Goal: Transaction & Acquisition: Purchase product/service

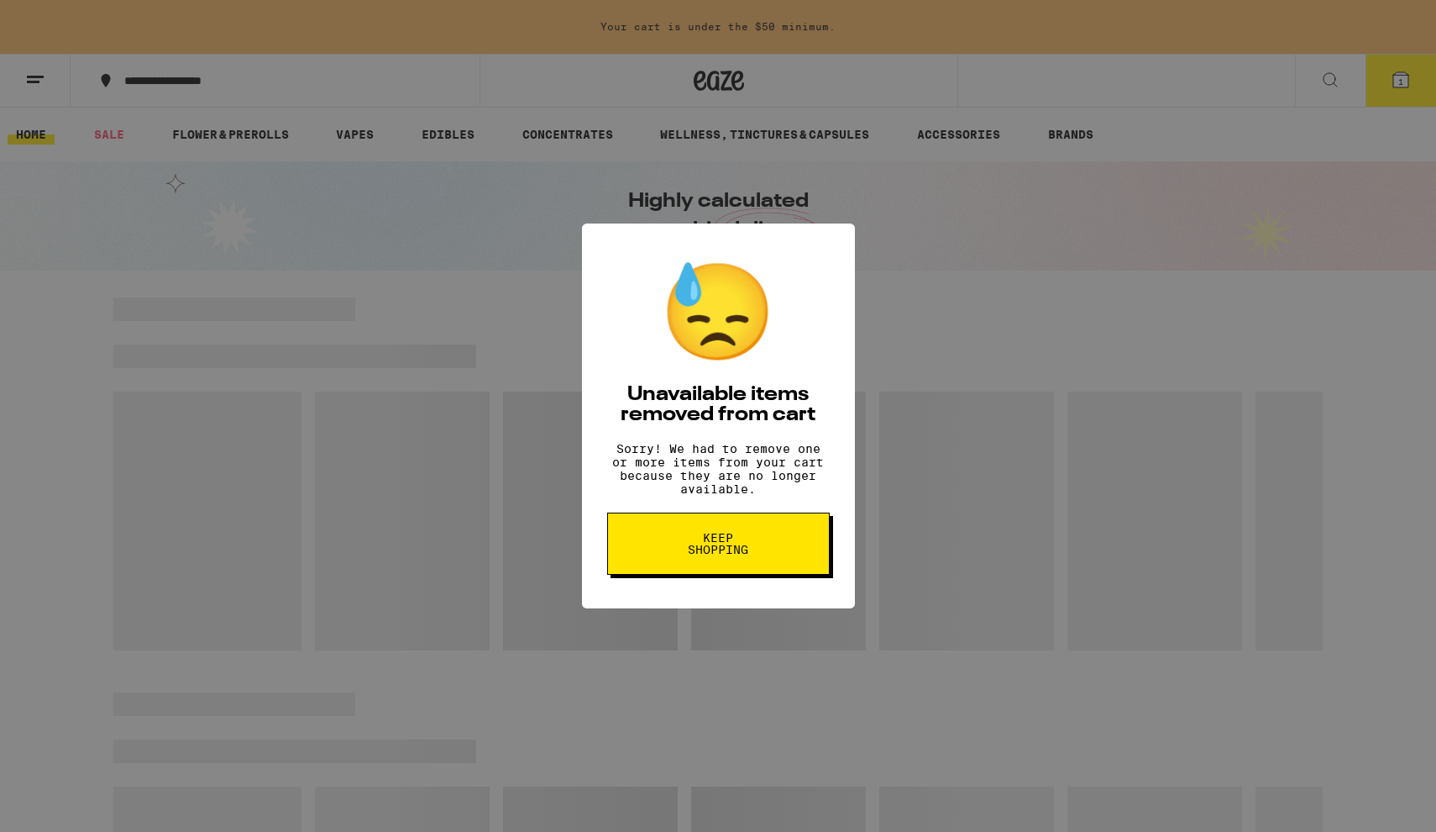
click at [735, 568] on button "Keep Shopping" at bounding box center [718, 543] width 223 height 62
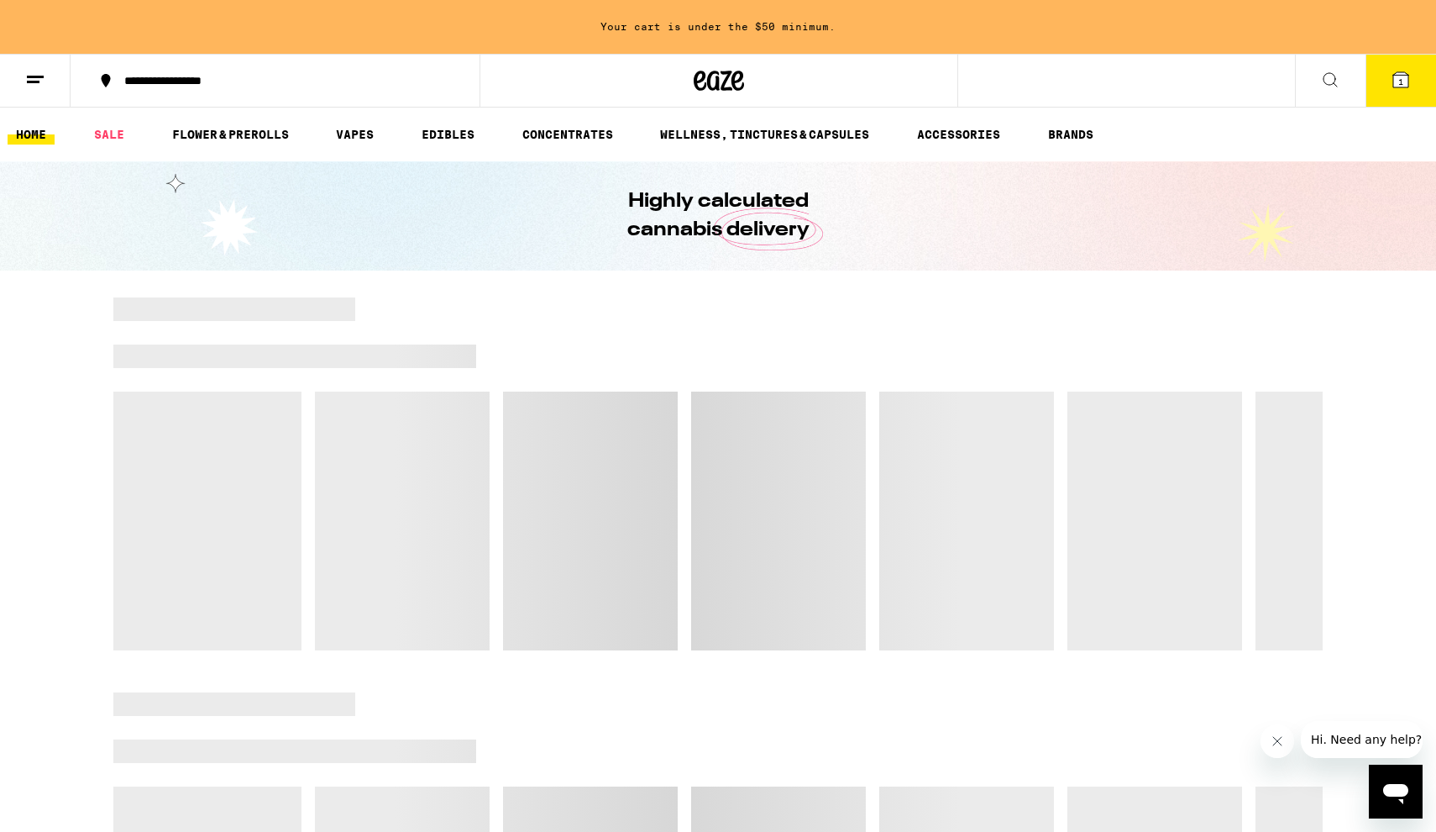
click at [1422, 76] on button "1" at bounding box center [1401, 81] width 71 height 52
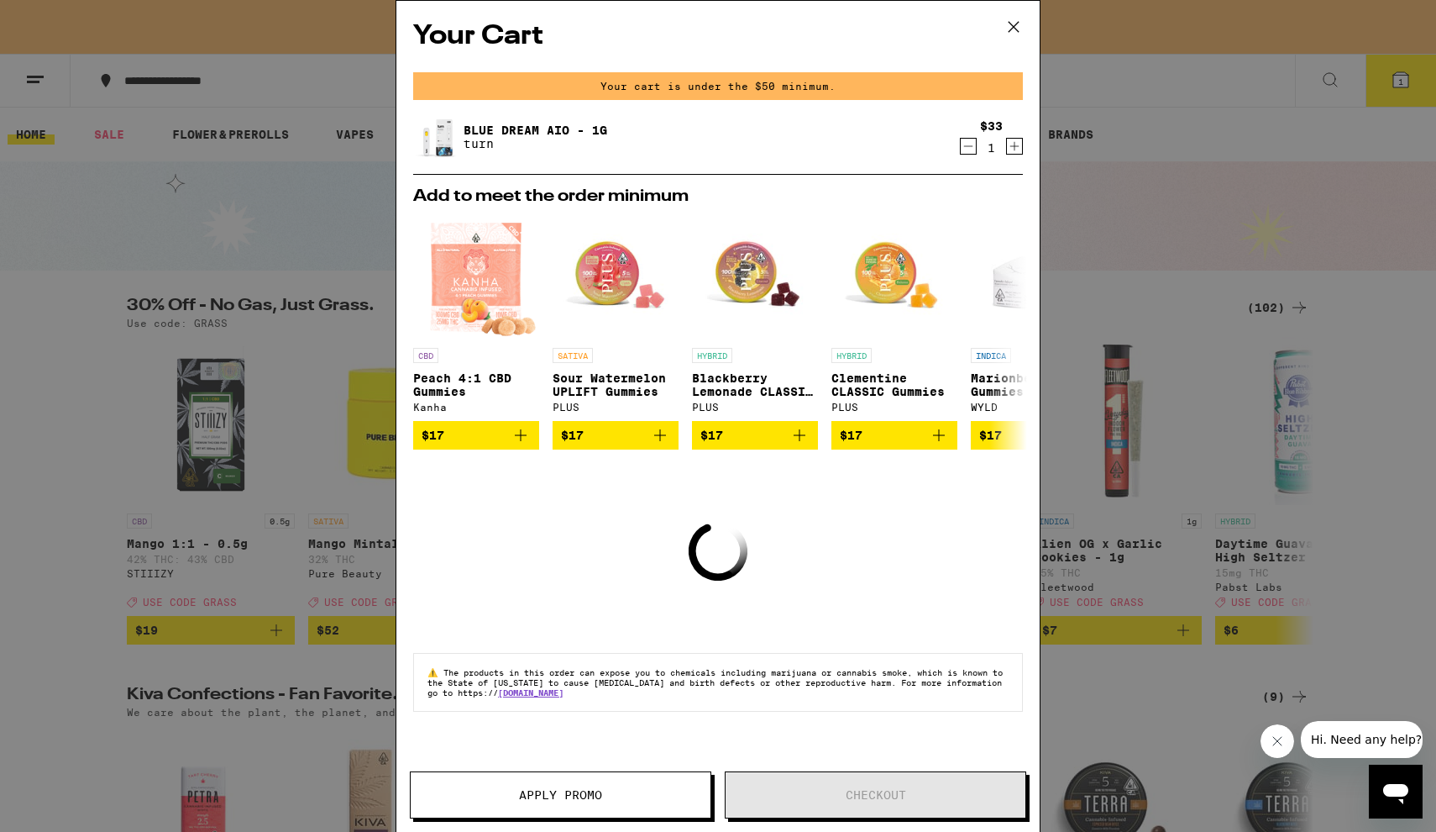
click at [974, 150] on icon "Decrement" at bounding box center [968, 146] width 15 height 20
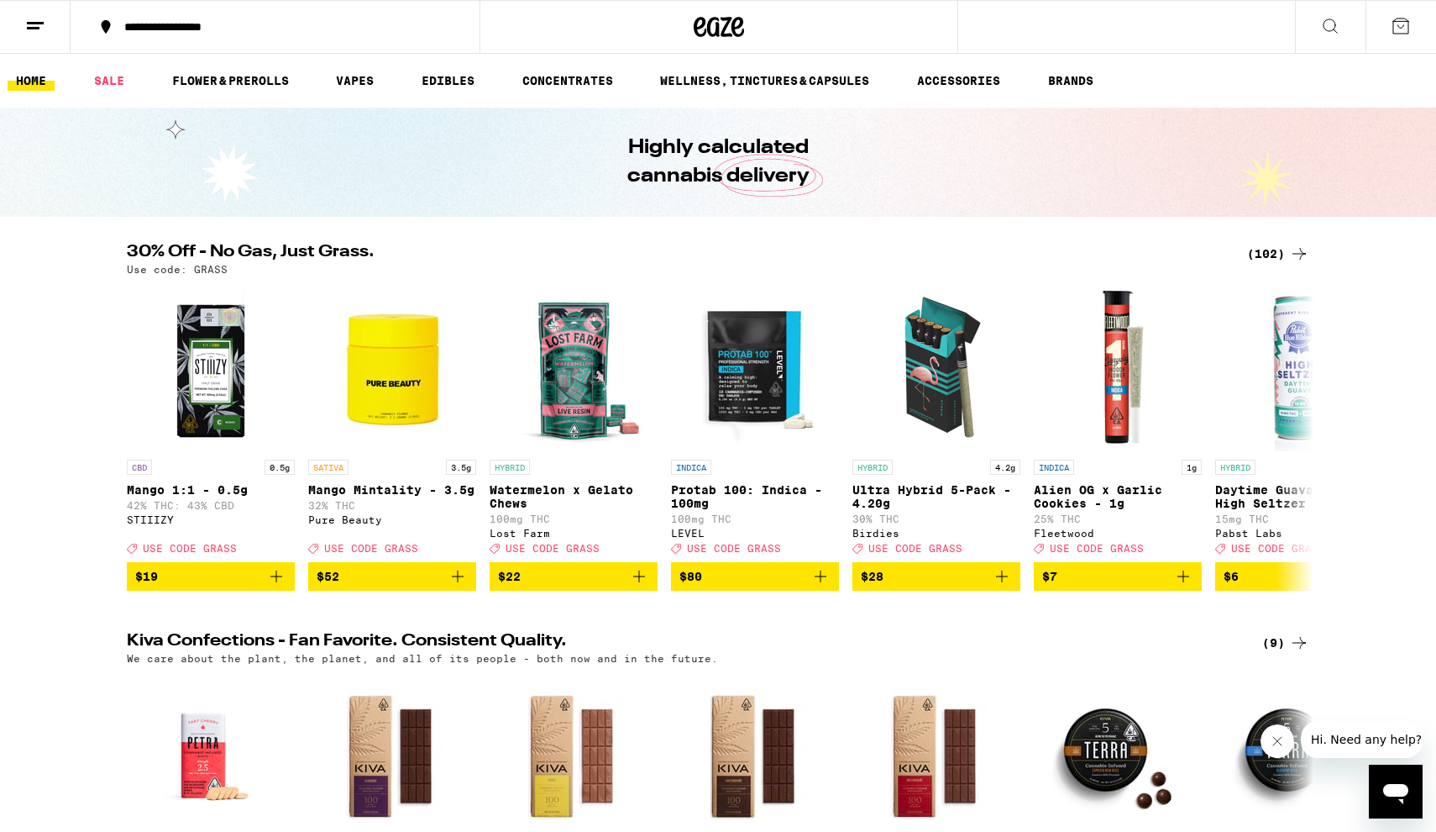
click at [1268, 251] on div "(102)" at bounding box center [1278, 254] width 62 height 20
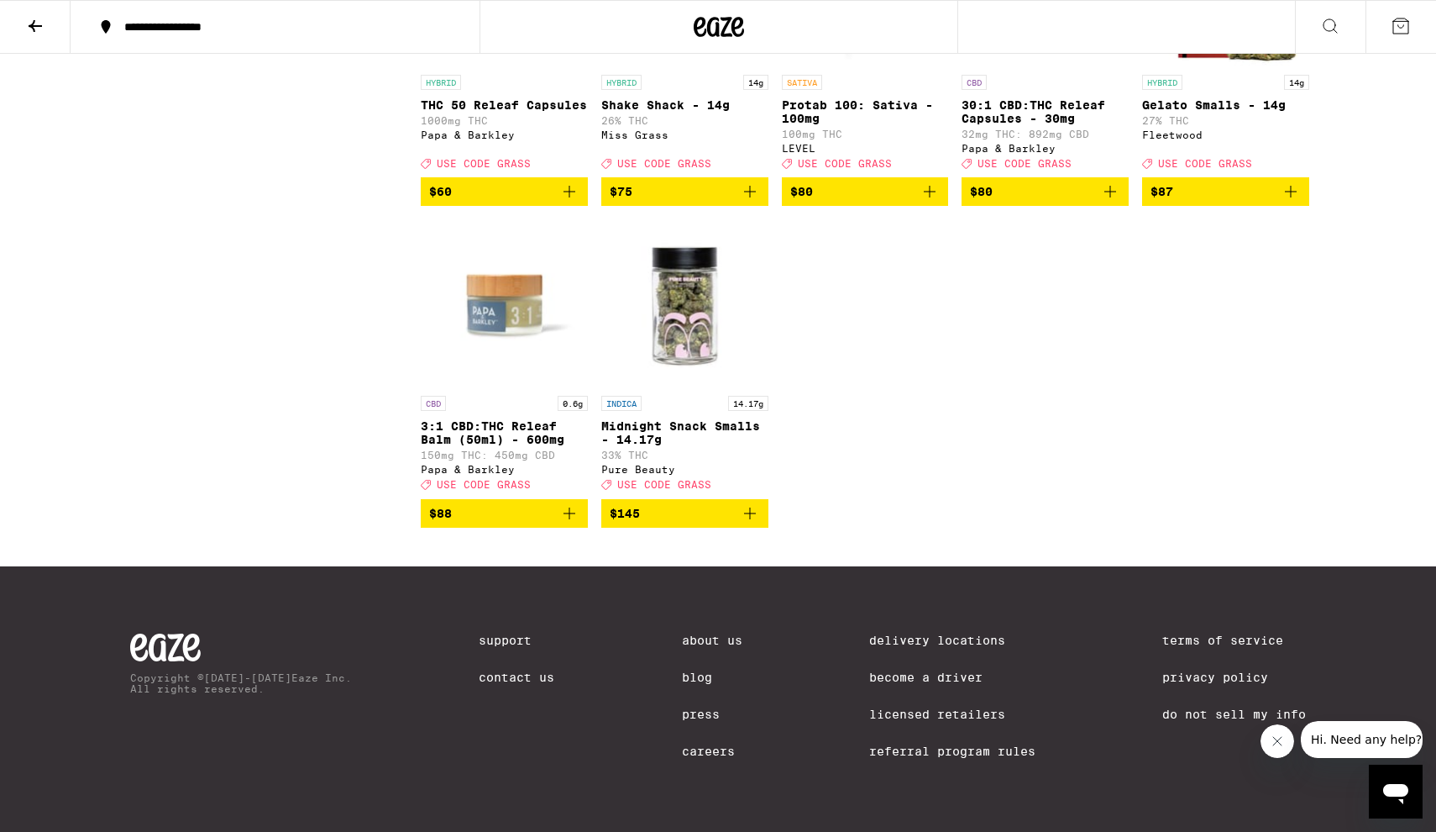
scroll to position [6658, 0]
